Goal: Task Accomplishment & Management: Use online tool/utility

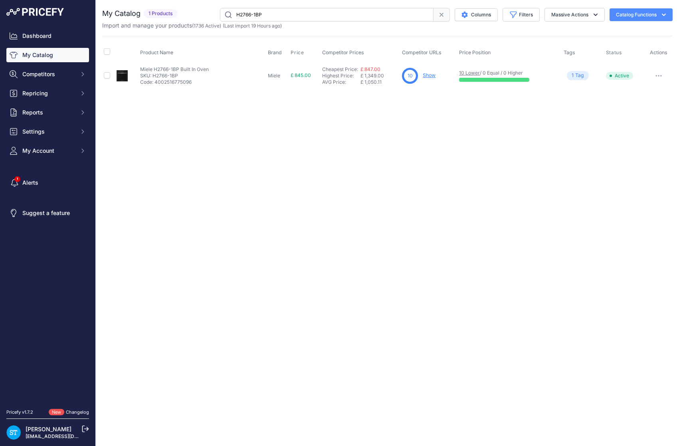
click at [247, 15] on input "H2766-1BP" at bounding box center [326, 15] width 213 height 14
paste input "WTR860WPM"
click at [251, 19] on input "WTR860WPM" at bounding box center [326, 15] width 213 height 14
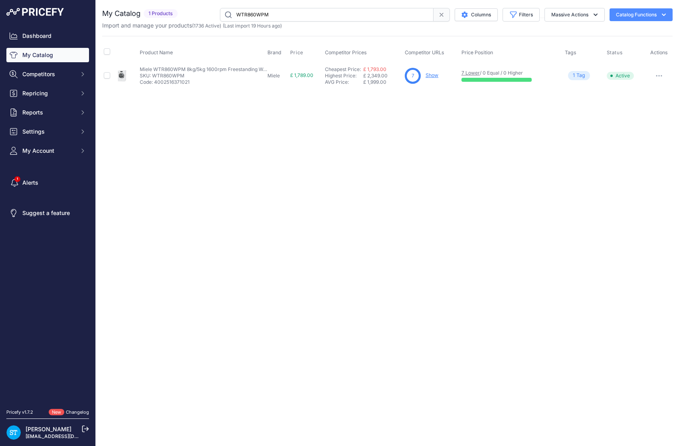
click at [251, 19] on input "WTR860WPM" at bounding box center [326, 15] width 213 height 14
click at [261, 10] on input "WTR860WPM" at bounding box center [326, 15] width 213 height 14
paste input "H7240B"
click at [247, 12] on input "H7240BM" at bounding box center [326, 15] width 213 height 14
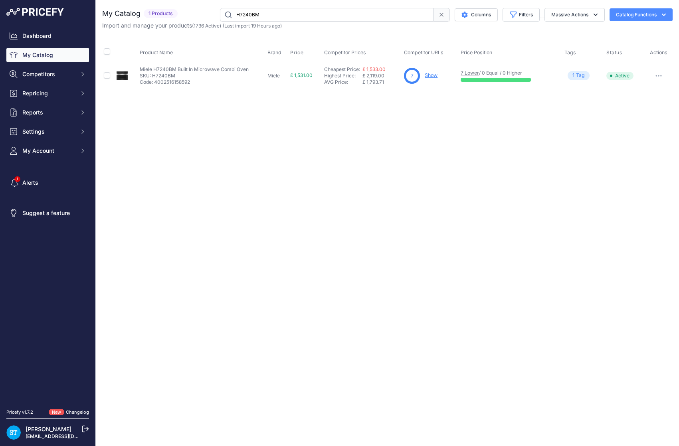
click at [247, 12] on input "H7240BM" at bounding box center [326, 15] width 213 height 14
paste input "K7737D"
click at [399, 127] on div "Close You are not connected to the internet." at bounding box center [387, 223] width 583 height 446
click at [430, 74] on link "Show" at bounding box center [430, 75] width 13 height 6
click at [248, 12] on input "K7737D" at bounding box center [326, 15] width 213 height 14
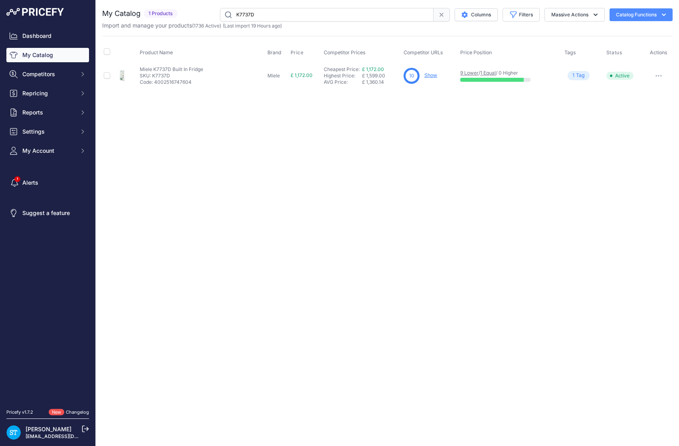
click at [248, 12] on input "K7737D" at bounding box center [326, 15] width 213 height 14
paste input "G7650SCVI"
click at [411, 95] on div "You are not connected to the internet. My Catalog" at bounding box center [387, 48] width 570 height 97
click at [257, 14] on input "G7650SCVI" at bounding box center [326, 15] width 213 height 14
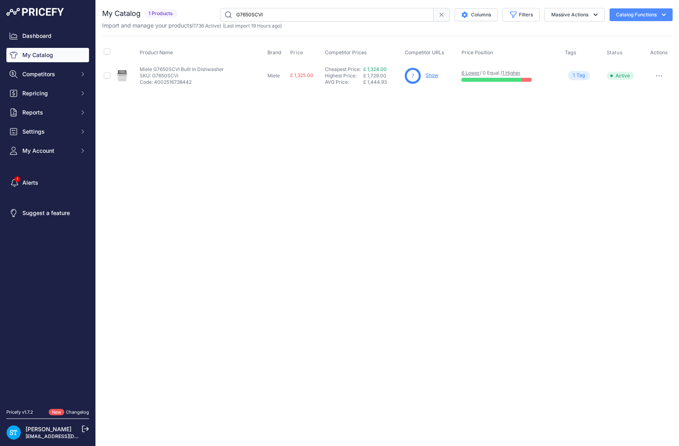
paste input "K7747C"
click at [424, 114] on div "Close You are not connected to the internet." at bounding box center [387, 223] width 583 height 446
click at [436, 75] on link "Show" at bounding box center [432, 75] width 13 height 6
click at [254, 16] on input "K7747C" at bounding box center [326, 15] width 213 height 14
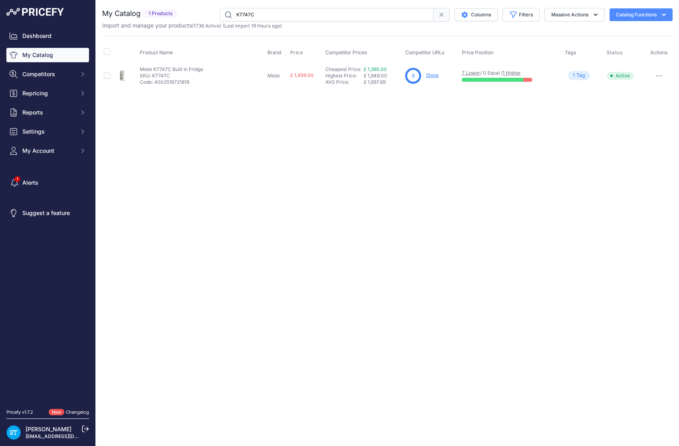
paste input "NT-SW-GL-EVO-BL"
type input "NT-SW-GL-EVO-BL"
click at [473, 141] on div "Close You are not connected to the internet." at bounding box center [387, 223] width 583 height 446
click at [433, 76] on link "Show" at bounding box center [432, 75] width 13 height 6
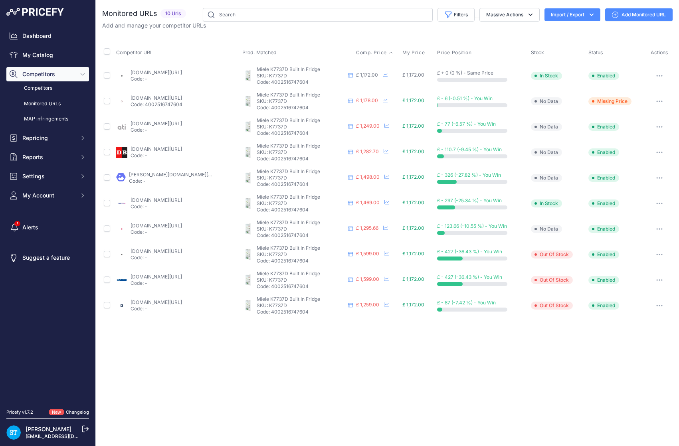
click at [368, 51] on span "Comp. Price" at bounding box center [371, 52] width 31 height 6
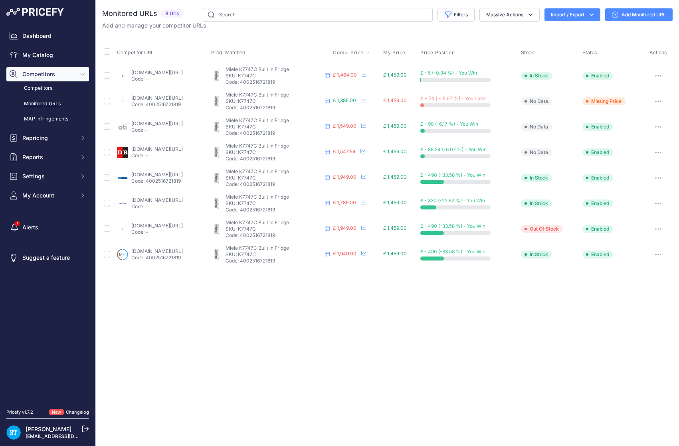
click at [363, 54] on span "Comp. Price" at bounding box center [348, 52] width 31 height 6
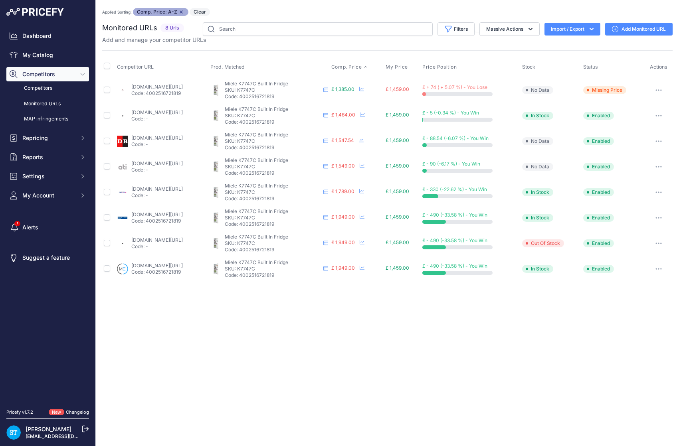
click at [159, 85] on link "appliancecentre.co.uk/p/miele-k7747c-fully-integrated-larder-fridge-with-fixed-…" at bounding box center [156, 87] width 51 height 6
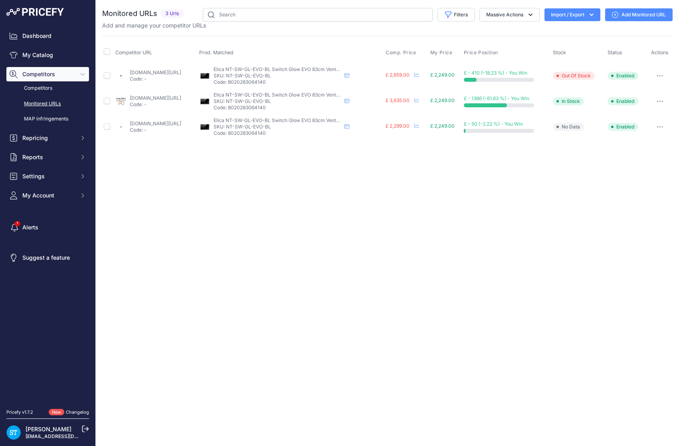
click at [150, 122] on link "appliancecity.co.uk/cooking/hobs/air-venting-induction-hobs/elica-nt-switch-glo…" at bounding box center [155, 123] width 51 height 6
click at [48, 55] on link "My Catalog" at bounding box center [47, 55] width 83 height 14
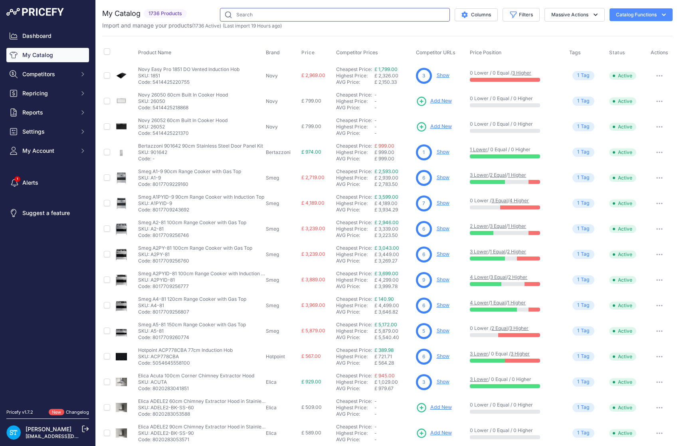
click at [252, 13] on input "text" at bounding box center [335, 15] width 230 height 14
paste input "G7080SCVI"
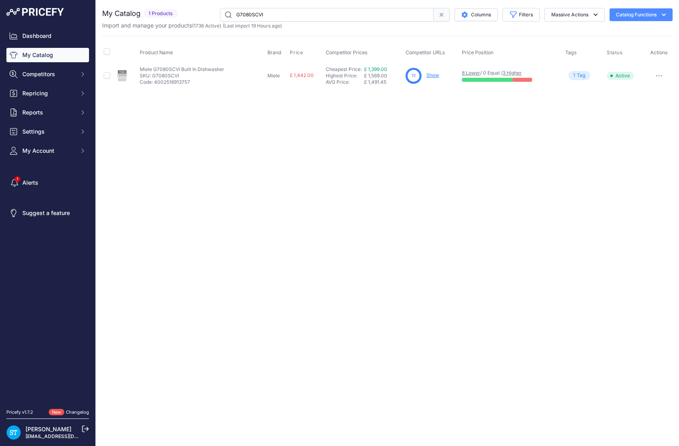
click at [475, 118] on div "Close You are not connected to the internet." at bounding box center [387, 223] width 583 height 446
click at [433, 77] on link "Show" at bounding box center [432, 75] width 13 height 6
click at [260, 13] on input "G7080SCVI" at bounding box center [326, 15] width 213 height 14
paste input "9"
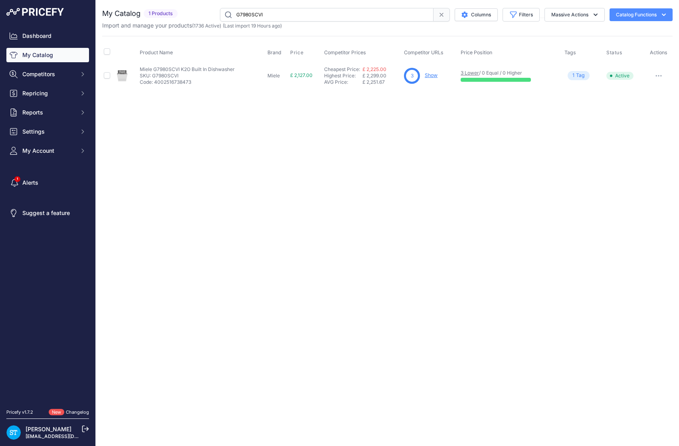
click at [430, 74] on link "Show" at bounding box center [430, 75] width 13 height 6
click at [252, 16] on input "G7980SCVI" at bounding box center [326, 15] width 213 height 14
paste input "KDN7724E"
click at [445, 105] on div "Close You are not connected to the internet." at bounding box center [387, 223] width 583 height 446
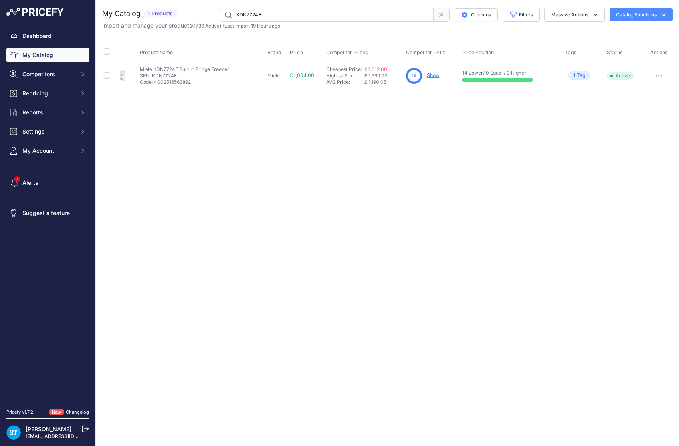
click at [257, 12] on input "KDN7724E" at bounding box center [326, 15] width 213 height 14
paste input "SMV2HTX02G"
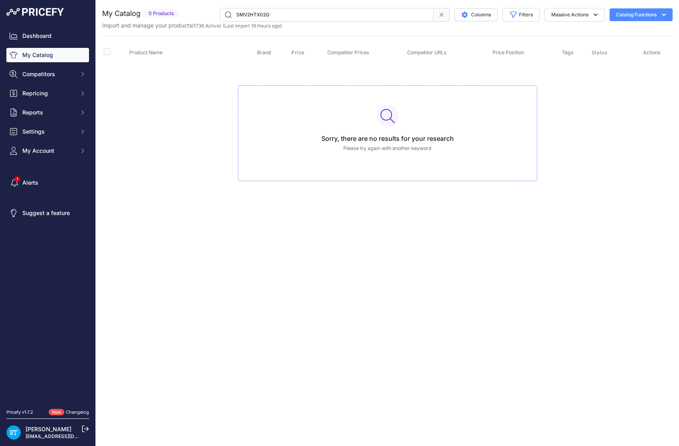
click at [255, 16] on input "SMV2HTX02G" at bounding box center [326, 15] width 213 height 14
paste input "H7140BM"
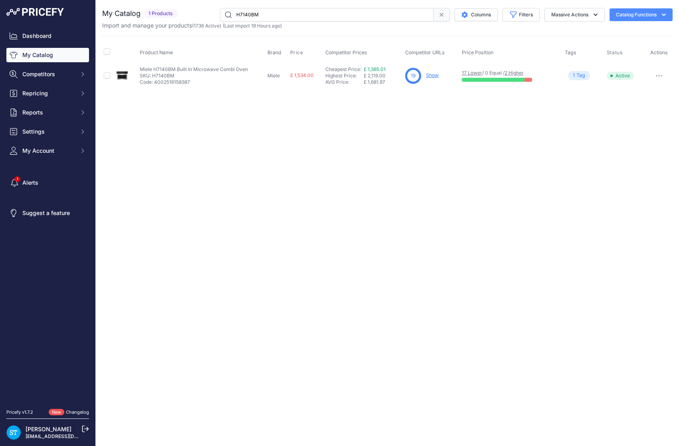
click at [432, 76] on link "Show" at bounding box center [432, 75] width 13 height 6
click at [261, 15] on input "H7140BM" at bounding box center [326, 15] width 213 height 14
paste input "364BP"
drag, startPoint x: 414, startPoint y: 132, endPoint x: 444, endPoint y: 85, distance: 55.1
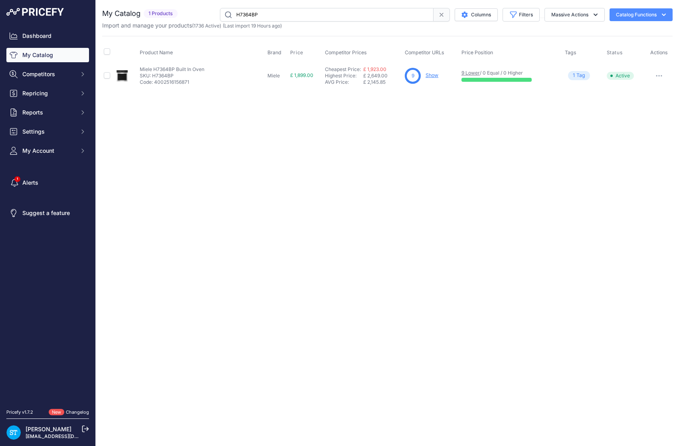
click at [414, 132] on div "Close You are not connected to the internet." at bounding box center [387, 223] width 583 height 446
click at [435, 76] on link "Show" at bounding box center [431, 75] width 13 height 6
click at [244, 15] on input "H7364BP" at bounding box center [326, 15] width 213 height 14
paste input "2861"
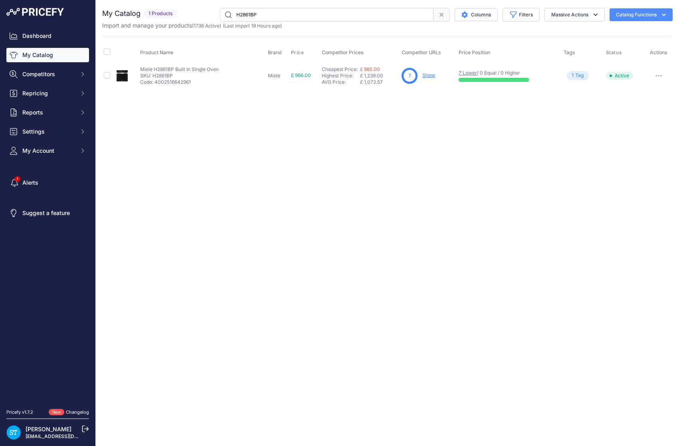
click at [243, 17] on input "H2861BP" at bounding box center [326, 15] width 213 height 14
paste input "TR718L4B"
click at [434, 89] on div "You are not connected to the internet. My Catalog" at bounding box center [387, 48] width 570 height 97
click at [433, 76] on link "Show" at bounding box center [428, 75] width 13 height 6
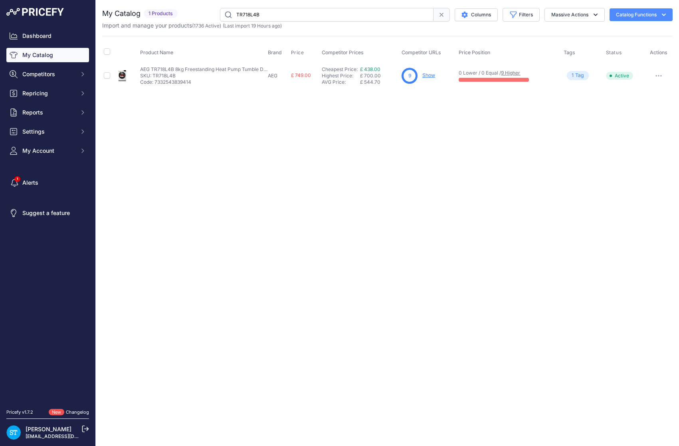
click at [249, 15] on input "TR718L4B" at bounding box center [326, 15] width 213 height 14
paste input "KM7373FL"
click at [441, 129] on div "Close You are not connected to the internet." at bounding box center [387, 223] width 583 height 446
click at [308, 16] on input "KM7373FL" at bounding box center [326, 15] width 213 height 14
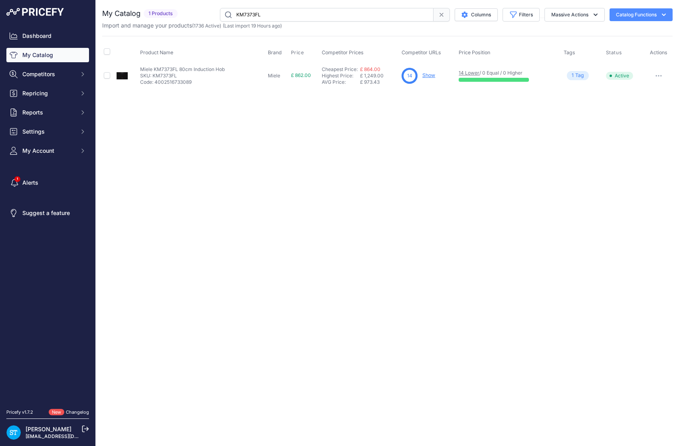
click at [308, 16] on input "KM7373FL" at bounding box center [326, 15] width 213 height 14
paste input "SMV2HTX02G"
type input "SMV2HTX02G"
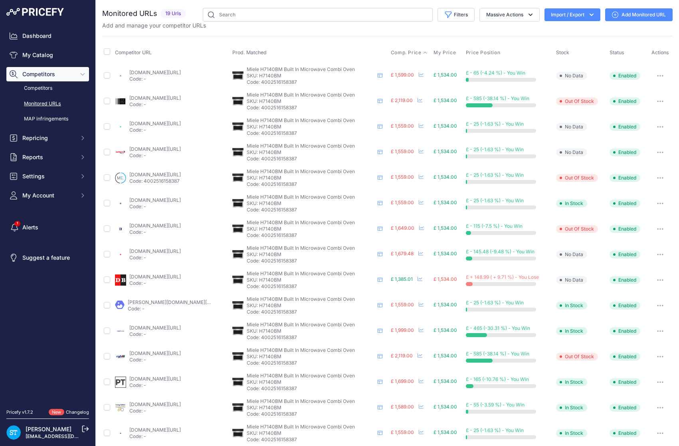
click at [399, 53] on span "Comp. Price" at bounding box center [406, 52] width 31 height 6
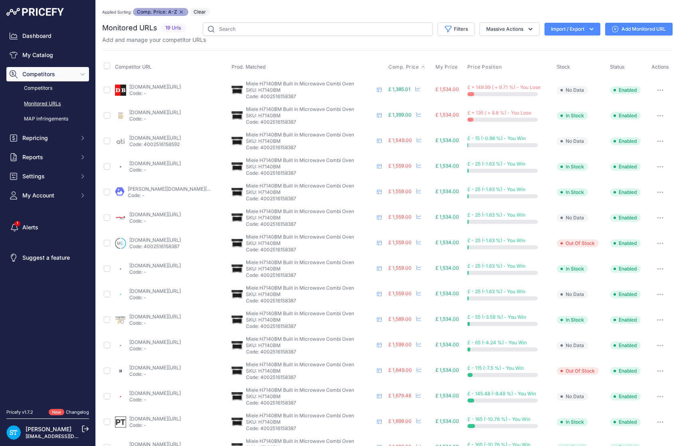
click at [351, 45] on div "Monitored URLs 19 Urls" at bounding box center [387, 292] width 570 height 540
click at [154, 84] on link "donaghybros.co.uk/miele-h7140bm-compact-microwave-combination-oven-stainless-st…" at bounding box center [154, 87] width 51 height 6
click at [149, 110] on link "wellingtonshomeelectrical.co.uk/cooking/ovens/compact-ovens/miele-h-7140-bm-com…" at bounding box center [154, 112] width 51 height 6
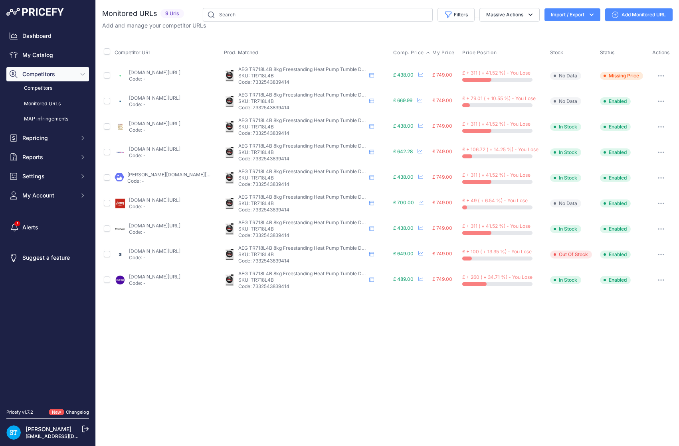
click at [405, 50] on span "Comp. Price" at bounding box center [408, 52] width 31 height 6
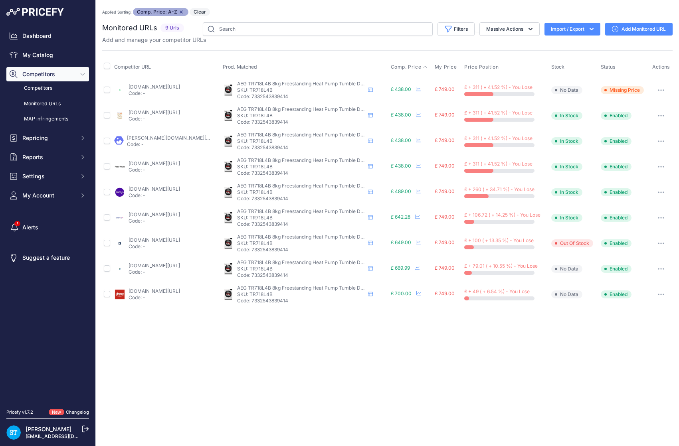
click at [157, 86] on link "[DOMAIN_NAME][URL]" at bounding box center [153, 87] width 51 height 6
click at [343, 44] on div "Monitored URLs 9 Urls" at bounding box center [387, 164] width 570 height 285
click at [289, 40] on div "Add and manage your competitor URLs" at bounding box center [387, 40] width 570 height 8
click at [277, 32] on input "text" at bounding box center [318, 29] width 230 height 14
paste input "TR718L4B"
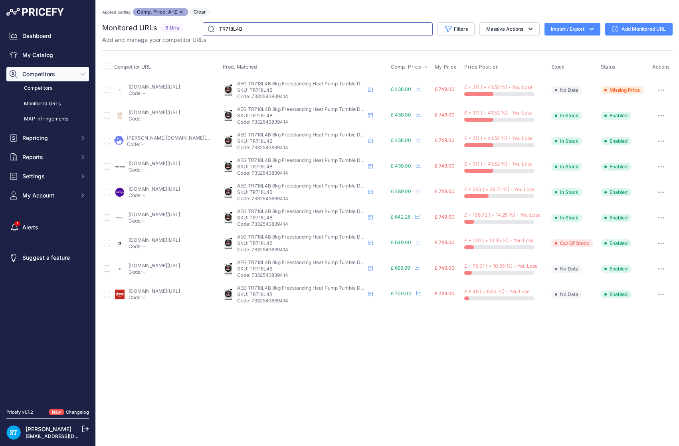
type input "TR718L4B"
click at [330, 46] on div "Monitored URLs 9 Urls" at bounding box center [387, 164] width 570 height 285
click at [345, 43] on div "Add and manage your competitor URLs" at bounding box center [387, 40] width 570 height 8
